Goal: Task Accomplishment & Management: Use online tool/utility

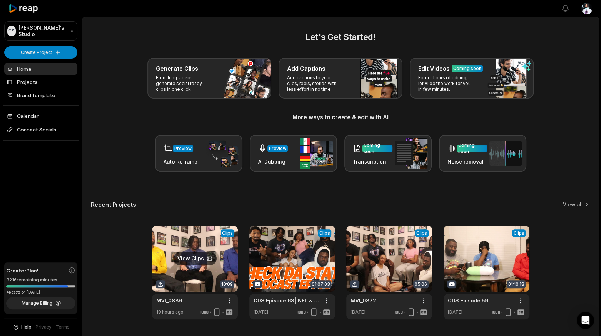
click at [202, 294] on link at bounding box center [195, 272] width 86 height 93
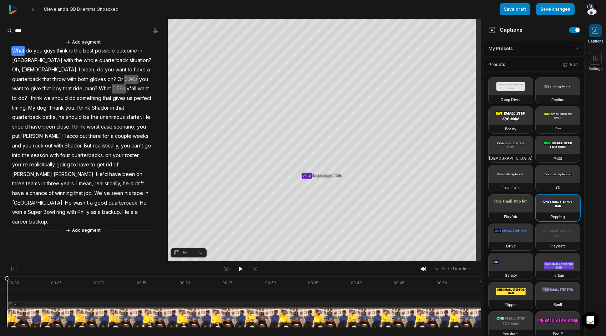
click at [142, 60] on div "Add segment What do you guys think is the best possible outcome in Cleveland wi…" at bounding box center [84, 136] width 168 height 196
click at [129, 60] on span "situation?" at bounding box center [140, 61] width 23 height 10
click at [21, 65] on span "Oh," at bounding box center [16, 70] width 10 height 10
click at [66, 75] on span "throw" at bounding box center [59, 80] width 15 height 10
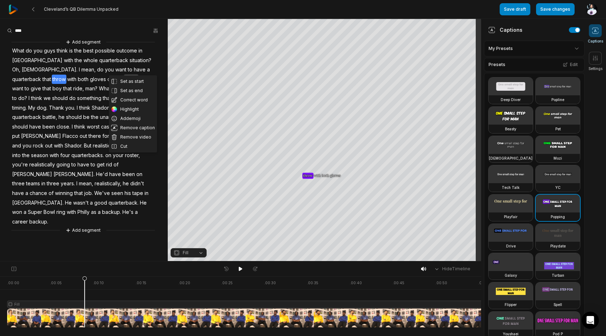
click at [21, 65] on span "Oh," at bounding box center [16, 70] width 10 height 10
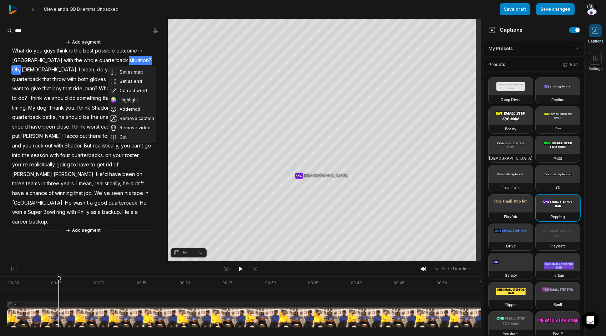
click at [21, 65] on span "Oh," at bounding box center [16, 70] width 10 height 10
click at [134, 138] on button "Cut" at bounding box center [132, 136] width 48 height 9
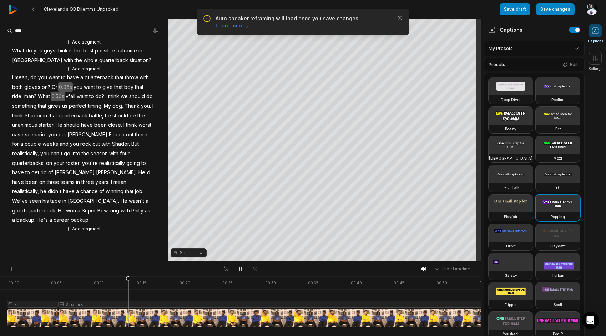
click at [68, 83] on span "0.96s" at bounding box center [65, 87] width 15 height 10
click at [71, 71] on button "Remove gap" at bounding box center [66, 76] width 45 height 11
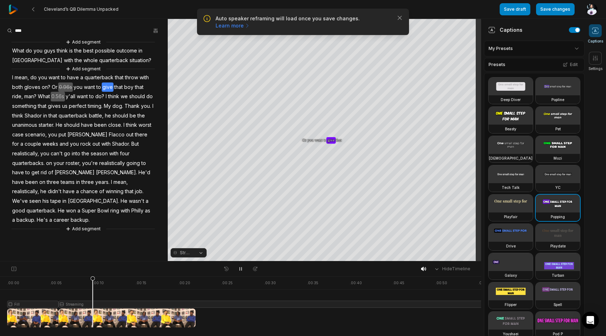
click at [12, 76] on span "I" at bounding box center [12, 78] width 2 height 10
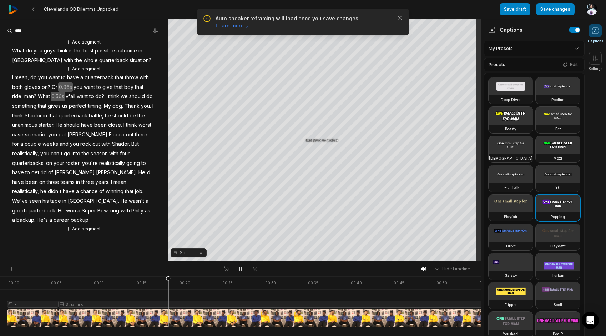
click at [60, 95] on span "0.56s" at bounding box center [58, 97] width 14 height 10
click at [60, 87] on button "Remove gap" at bounding box center [59, 85] width 45 height 11
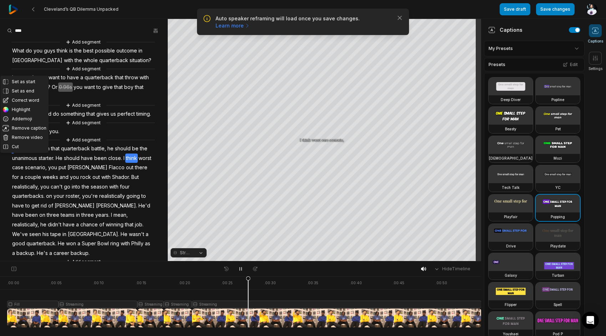
click at [186, 257] on button "Streaming" at bounding box center [189, 252] width 36 height 9
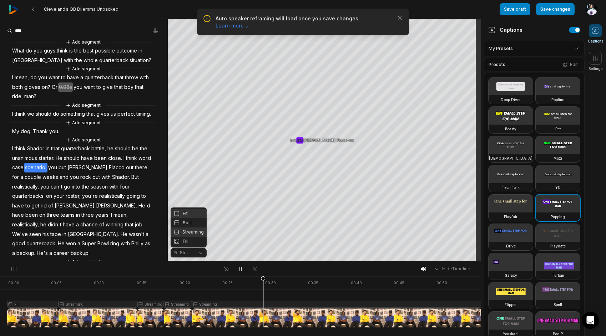
click at [184, 214] on div "Fit" at bounding box center [189, 213] width 36 height 9
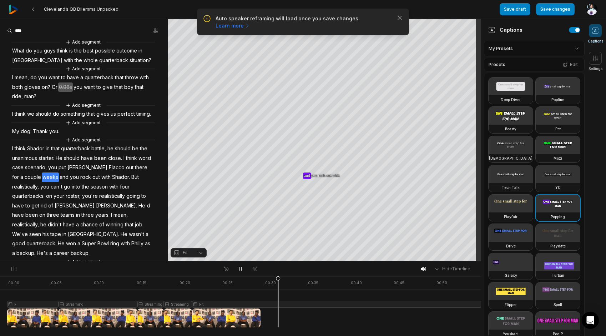
drag, startPoint x: 11, startPoint y: 143, endPoint x: 19, endPoint y: 142, distance: 8.6
click at [11, 143] on div "Add segment What do you guys think is the best possible outcome in Cleveland wi…" at bounding box center [84, 151] width 168 height 227
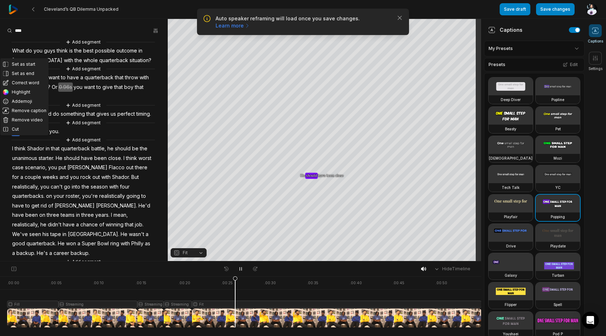
click at [16, 136] on span "My" at bounding box center [15, 132] width 9 height 10
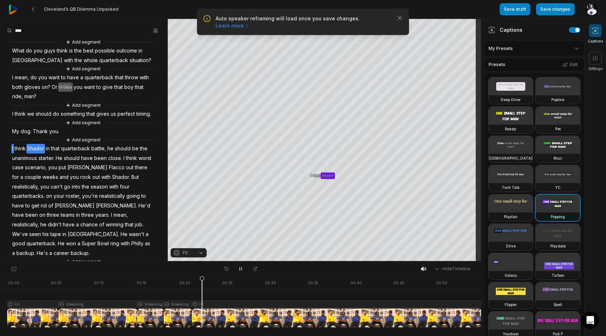
click at [14, 153] on span "think" at bounding box center [20, 149] width 12 height 10
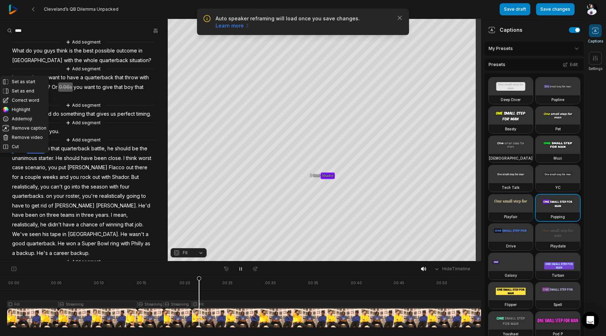
click at [27, 153] on span "Shador" at bounding box center [35, 149] width 19 height 10
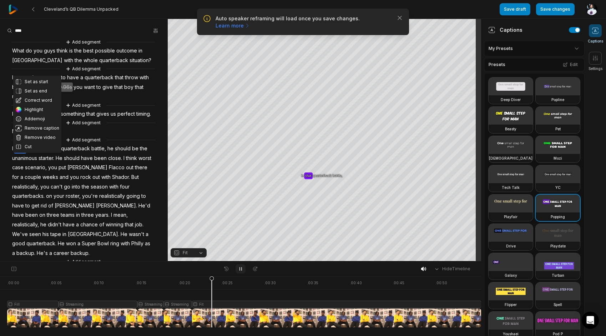
click at [241, 270] on icon at bounding box center [241, 269] width 6 height 6
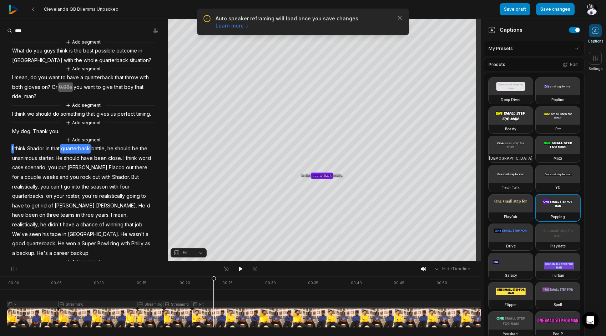
click at [12, 153] on span "I" at bounding box center [12, 149] width 2 height 10
click at [36, 153] on span "Shador" at bounding box center [35, 149] width 19 height 10
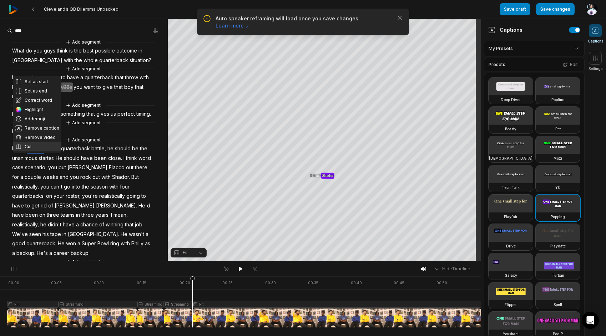
click at [30, 150] on button "Cut" at bounding box center [37, 146] width 48 height 9
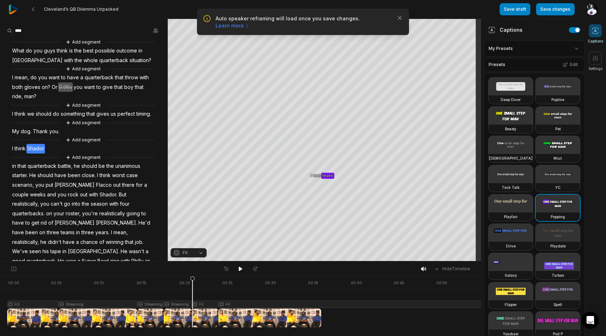
click at [12, 153] on span "I" at bounding box center [12, 149] width 2 height 10
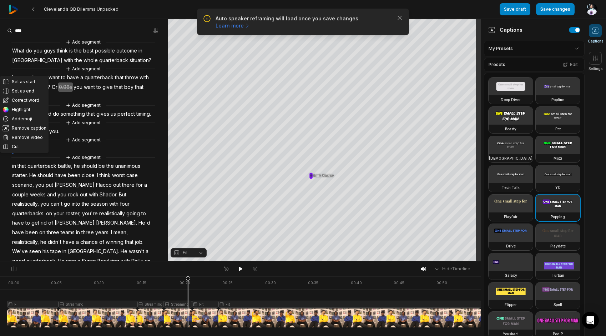
click at [22, 153] on span "think" at bounding box center [20, 149] width 12 height 10
click at [21, 147] on button "Cut" at bounding box center [24, 146] width 48 height 9
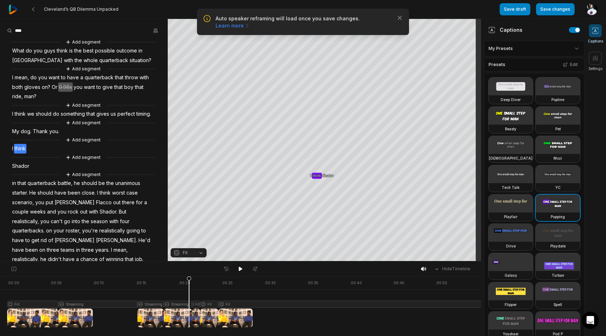
click at [12, 153] on span "I" at bounding box center [12, 149] width 2 height 10
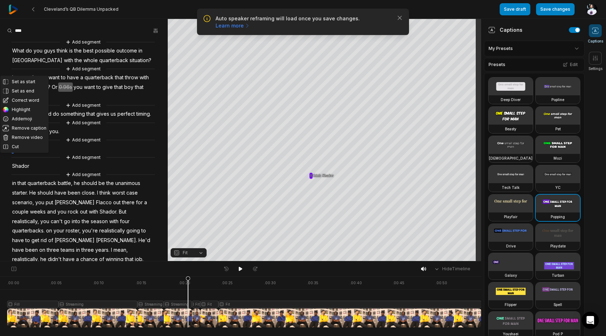
click at [196, 252] on button "Fit" at bounding box center [189, 252] width 36 height 9
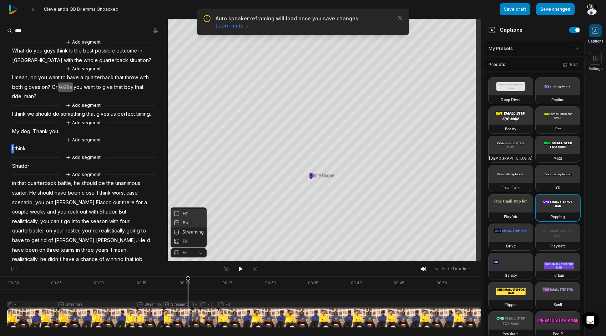
click at [194, 225] on div "Split" at bounding box center [189, 222] width 36 height 9
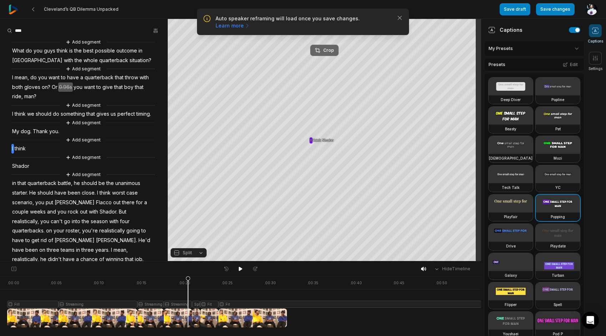
click at [333, 47] on button "Crop" at bounding box center [324, 50] width 29 height 11
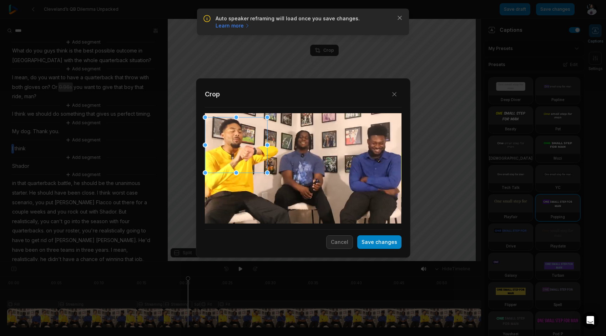
drag, startPoint x: 275, startPoint y: 176, endPoint x: 218, endPoint y: 156, distance: 61.1
click at [218, 156] on div at bounding box center [236, 144] width 62 height 55
click at [395, 242] on button "Save changes" at bounding box center [379, 242] width 44 height 14
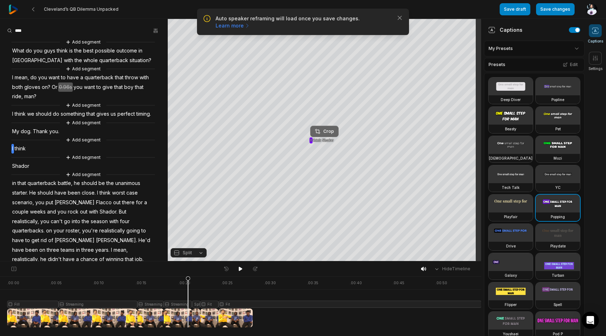
click at [333, 130] on div "Crop" at bounding box center [324, 131] width 19 height 6
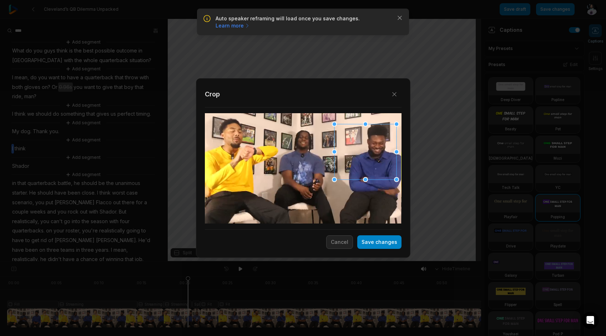
drag, startPoint x: 327, startPoint y: 156, endPoint x: 506, endPoint y: 139, distance: 180.0
click at [506, 139] on div "Close Crop Save changes Cancel" at bounding box center [303, 168] width 606 height 336
click at [395, 252] on div "Close Crop Save changes Cancel" at bounding box center [303, 168] width 214 height 180
click at [400, 246] on button "Save changes" at bounding box center [379, 242] width 44 height 14
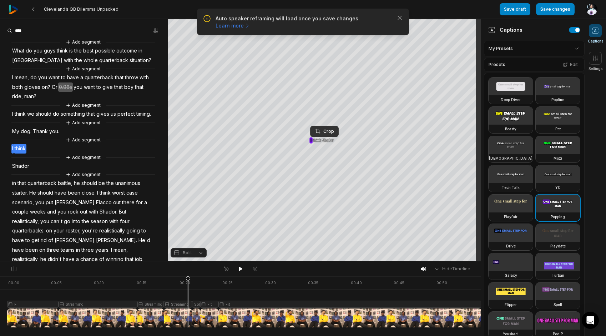
click at [22, 153] on span "think" at bounding box center [20, 149] width 12 height 10
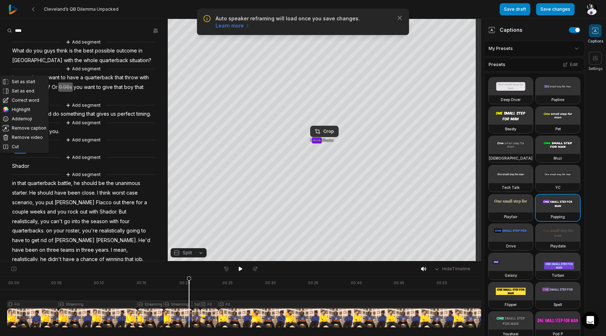
click at [19, 50] on span "What" at bounding box center [18, 51] width 14 height 10
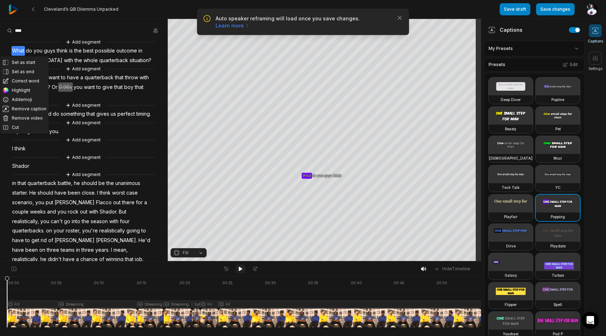
click at [242, 270] on icon at bounding box center [241, 269] width 6 height 6
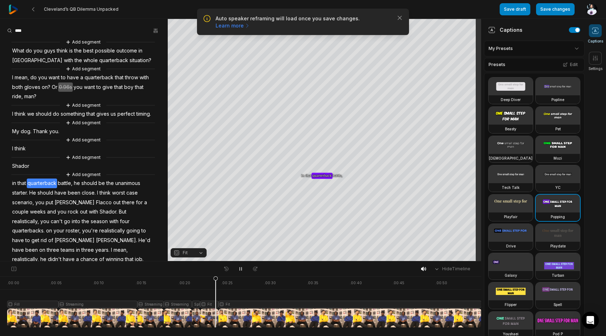
click at [15, 171] on span "Shador" at bounding box center [20, 166] width 19 height 10
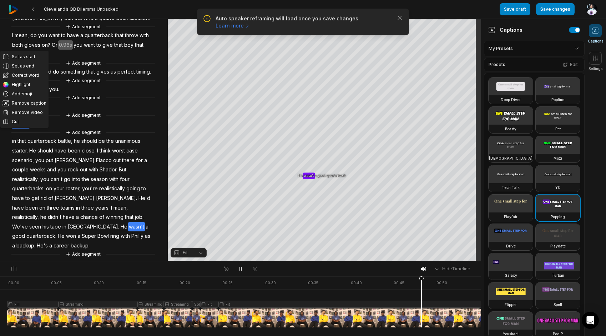
scroll to position [46, 0]
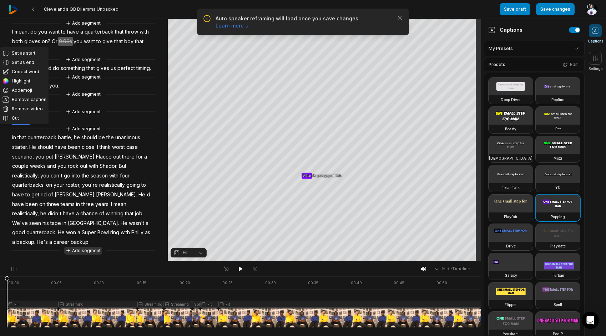
click at [86, 250] on button "Add segment" at bounding box center [83, 251] width 38 height 8
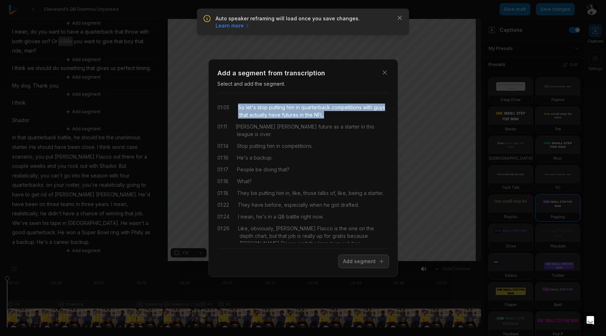
drag, startPoint x: 238, startPoint y: 105, endPoint x: 356, endPoint y: 112, distance: 118.4
click at [356, 112] on div "So let's stop putting him in quarterback competitions with guys that actually h…" at bounding box center [313, 110] width 151 height 15
click at [379, 264] on button "Add segment" at bounding box center [363, 261] width 51 height 14
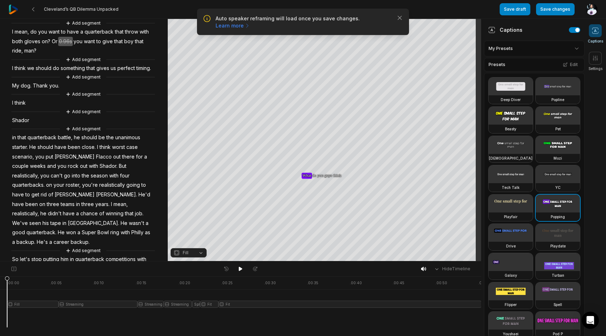
scroll to position [72, 0]
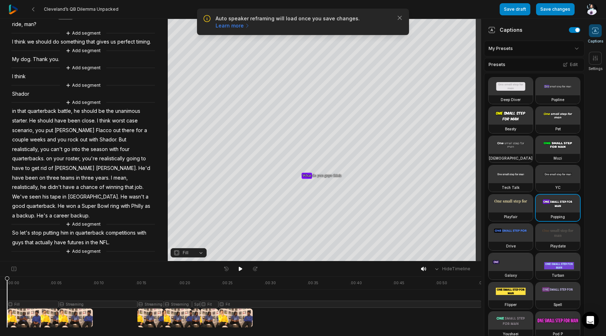
click at [36, 216] on span "backup." at bounding box center [26, 216] width 20 height 10
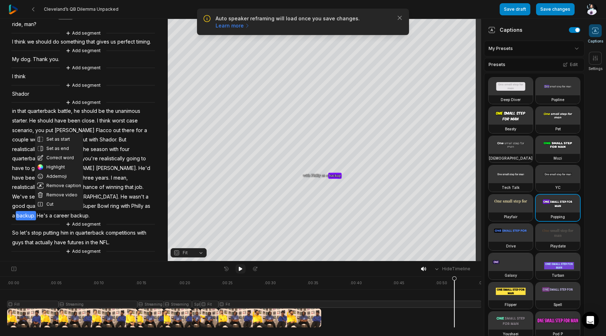
click at [238, 267] on icon at bounding box center [241, 269] width 6 height 6
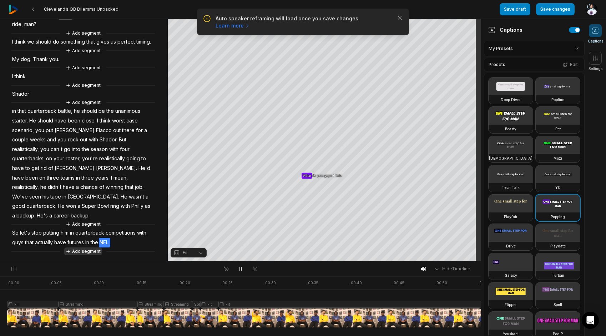
click at [84, 251] on button "Add segment" at bounding box center [83, 251] width 38 height 8
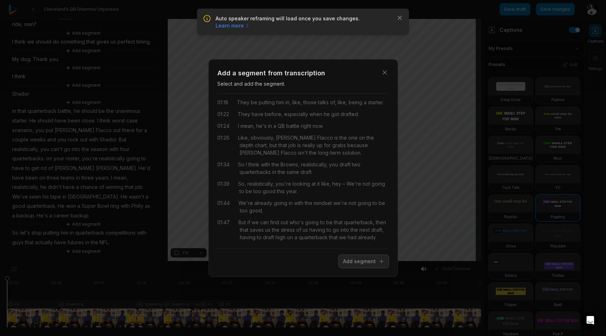
scroll to position [107, 0]
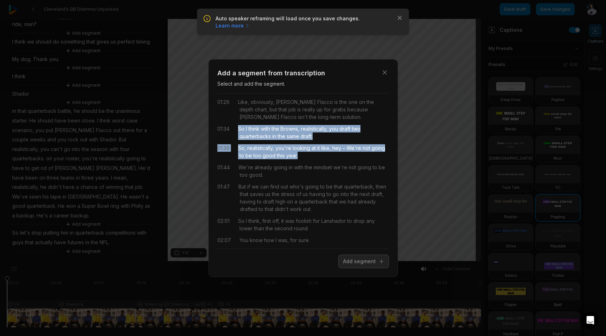
drag, startPoint x: 239, startPoint y: 129, endPoint x: 358, endPoint y: 153, distance: 121.6
click at [358, 153] on div "01:11 [PERSON_NAME] future as a starter in this league is over. 01:14 Stop putt…" at bounding box center [303, 170] width 172 height 143
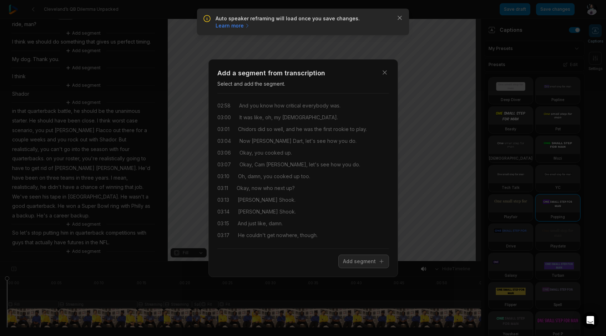
scroll to position [393, 0]
click at [385, 72] on icon "button" at bounding box center [384, 72] width 7 height 7
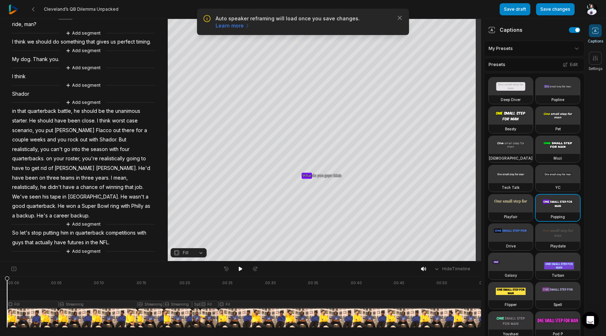
scroll to position [0, 0]
click at [76, 249] on button "Add segment" at bounding box center [83, 251] width 38 height 8
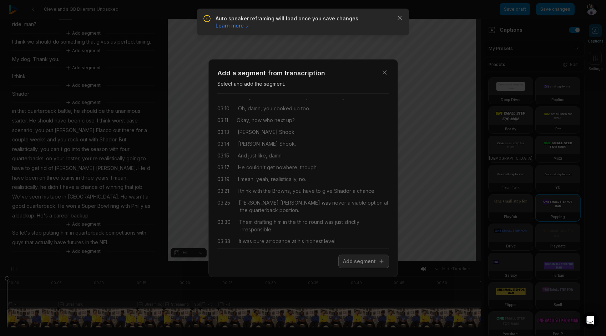
scroll to position [464, 0]
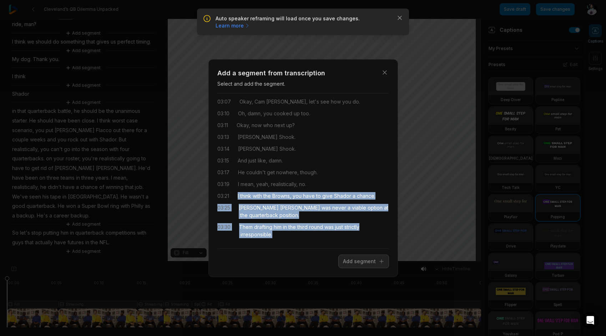
drag, startPoint x: 238, startPoint y: 196, endPoint x: 364, endPoint y: 234, distance: 131.5
click at [364, 234] on div "01:11 [PERSON_NAME] future as a starter in this league is over. 01:14 Stop putt…" at bounding box center [303, 170] width 172 height 143
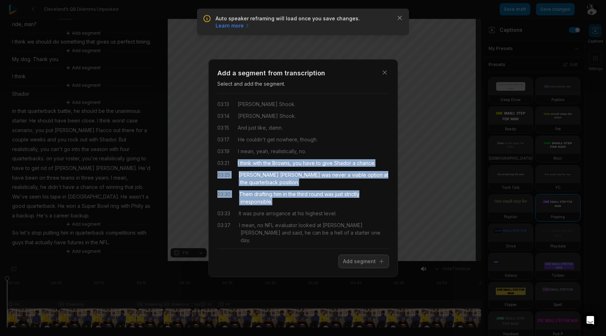
scroll to position [500, 0]
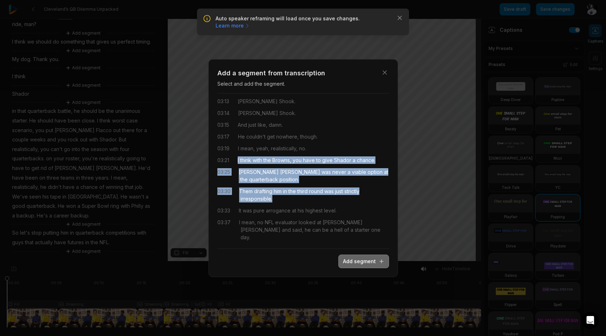
click at [354, 259] on button "Add segment" at bounding box center [363, 261] width 51 height 14
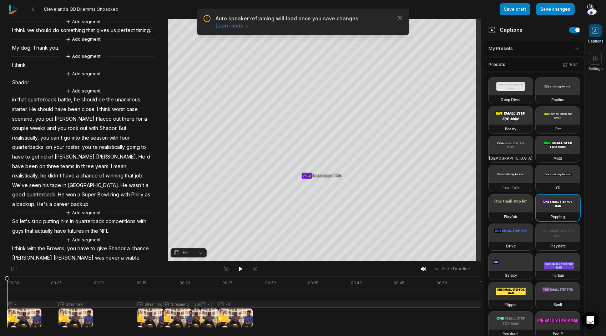
scroll to position [118, 0]
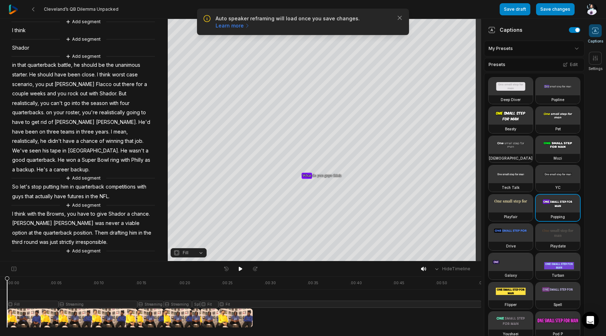
click at [14, 70] on span "in" at bounding box center [13, 65] width 5 height 10
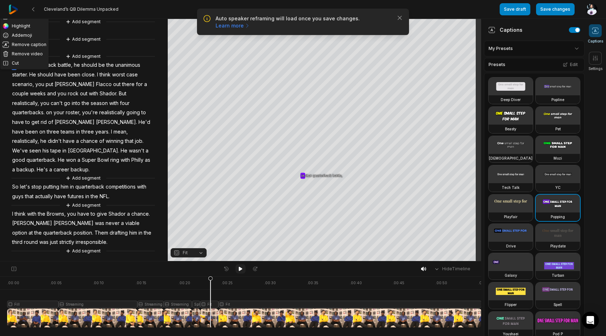
click at [242, 270] on icon at bounding box center [241, 269] width 6 height 6
click at [14, 188] on span "So" at bounding box center [15, 187] width 8 height 10
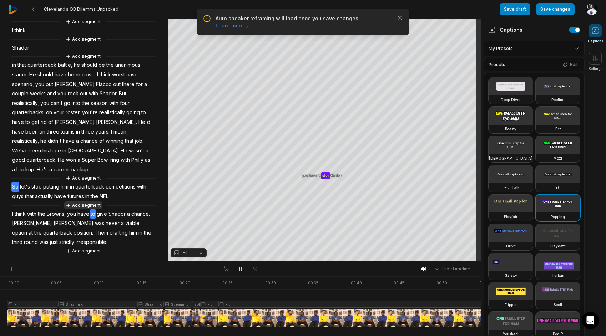
click at [74, 204] on button "Add segment" at bounding box center [83, 205] width 38 height 8
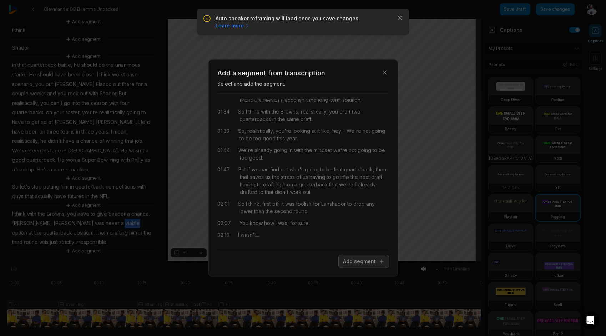
scroll to position [107, 0]
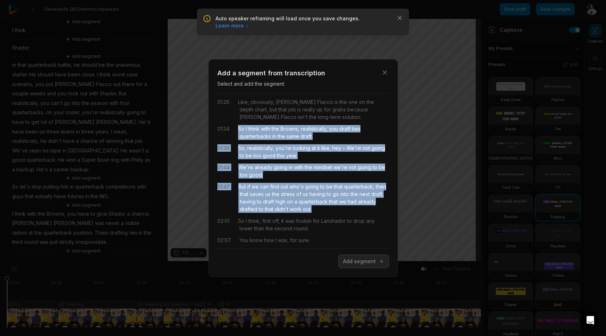
drag, startPoint x: 238, startPoint y: 130, endPoint x: 330, endPoint y: 206, distance: 119.1
click at [330, 206] on div "01:11 [PERSON_NAME] future as a starter in this league is over. 01:14 Stop putt…" at bounding box center [303, 170] width 172 height 143
click at [355, 263] on button "Add segment" at bounding box center [363, 261] width 51 height 14
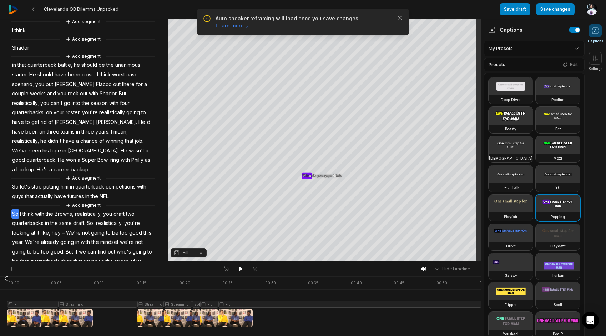
click at [9, 216] on div "Add segment What do you guys think is the best possible outcome in [GEOGRAPHIC_…" at bounding box center [84, 134] width 168 height 428
click at [14, 214] on span "So" at bounding box center [15, 214] width 8 height 10
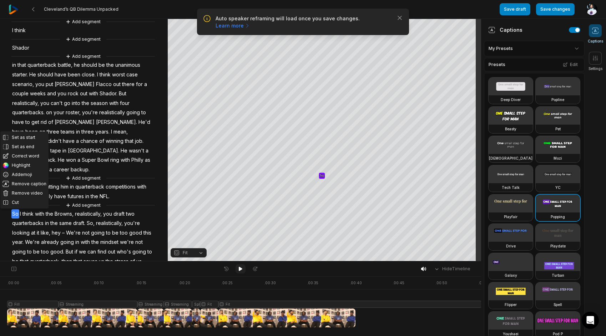
click at [236, 269] on button at bounding box center [241, 268] width 10 height 9
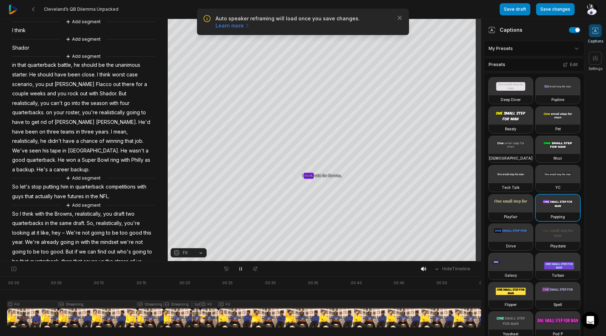
scroll to position [146, 0]
